Goal: Task Accomplishment & Management: Manage account settings

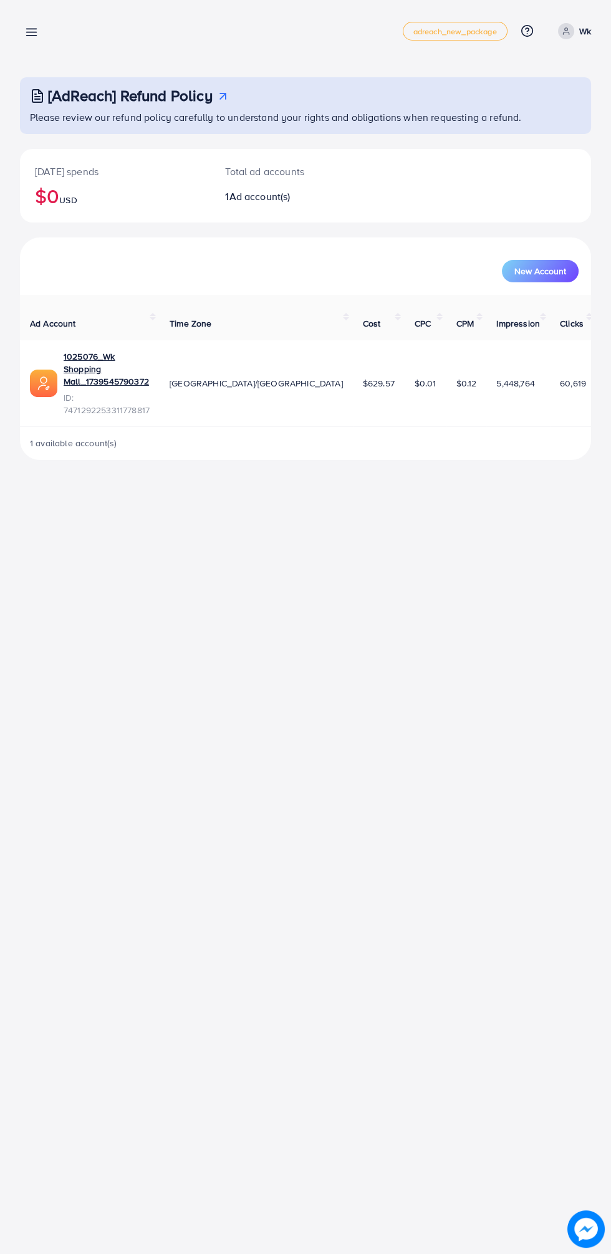
click at [590, 26] on p "Wk" at bounding box center [585, 31] width 12 height 15
click at [553, 115] on link "Log out" at bounding box center [531, 102] width 118 height 28
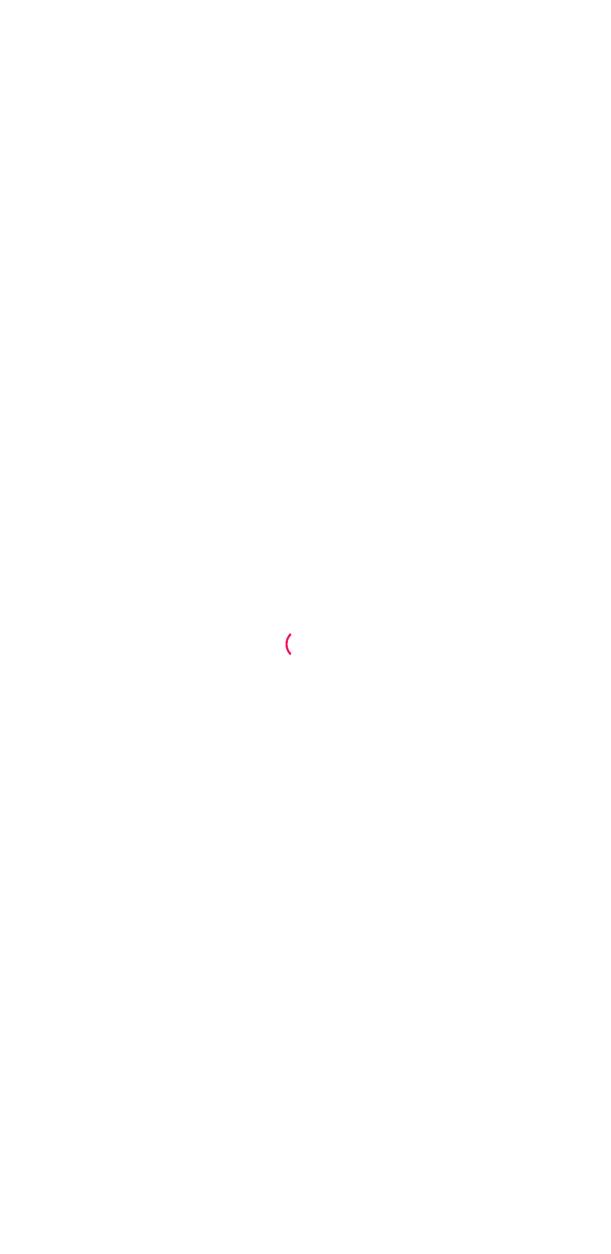
click at [19, 897] on div at bounding box center [305, 627] width 611 height 1254
